Goal: Navigation & Orientation: Find specific page/section

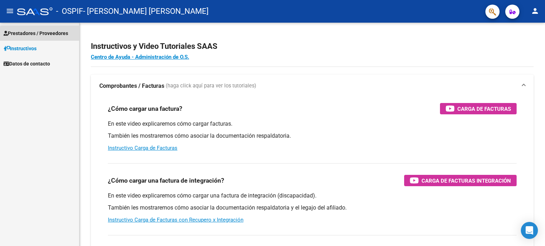
click at [62, 34] on span "Prestadores / Proveedores" at bounding box center [36, 33] width 65 height 8
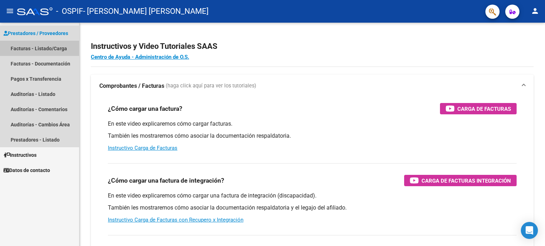
click at [57, 43] on link "Facturas - Listado/Carga" at bounding box center [39, 48] width 79 height 15
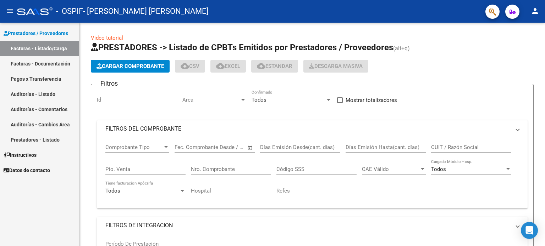
click at [57, 44] on link "Facturas - Listado/Carga" at bounding box center [39, 48] width 79 height 15
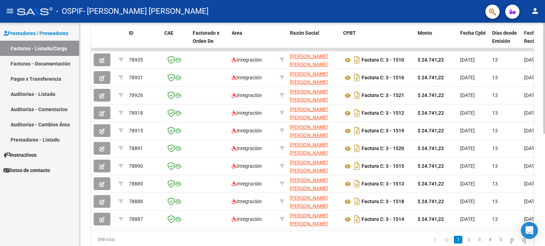
scroll to position [207, 0]
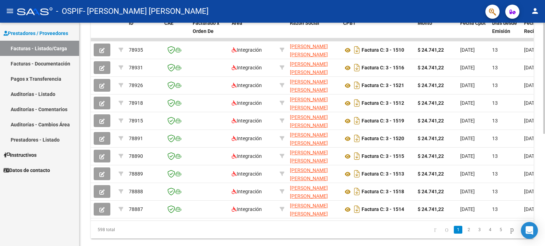
click at [544, 195] on div at bounding box center [544, 183] width 2 height 111
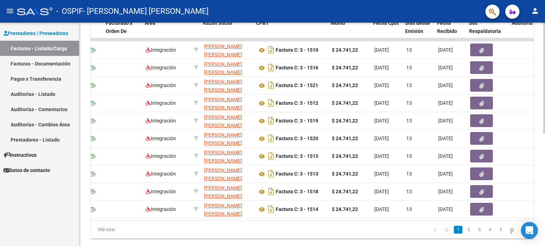
scroll to position [0, 87]
click at [464, 234] on link "2" at bounding box center [468, 230] width 9 height 8
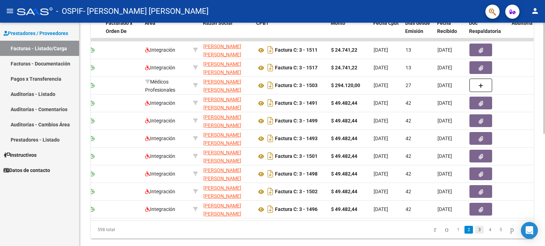
click at [475, 234] on link "3" at bounding box center [479, 230] width 9 height 8
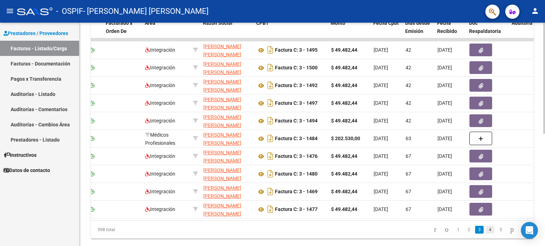
click at [485, 234] on link "4" at bounding box center [489, 230] width 9 height 8
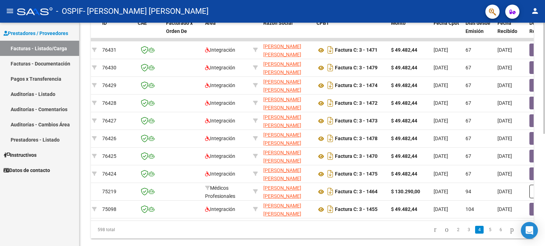
scroll to position [0, 0]
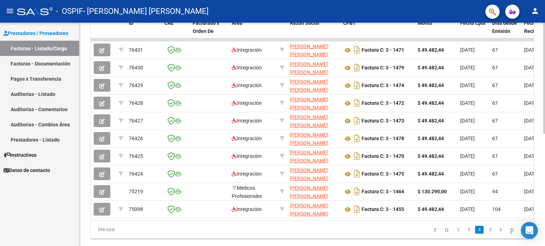
drag, startPoint x: 207, startPoint y: 219, endPoint x: 222, endPoint y: 221, distance: 14.6
click at [222, 221] on datatable-body "76431 Integración [PERSON_NAME] [PERSON_NAME] 27276924767 Factura C: 3 - 1471 $…" at bounding box center [312, 129] width 443 height 183
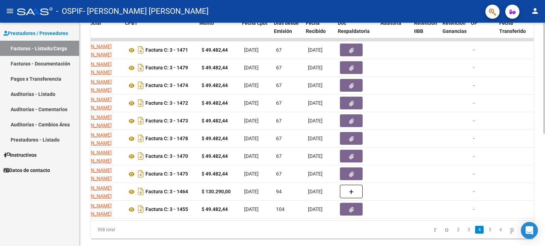
scroll to position [0, 218]
